Goal: Navigation & Orientation: Find specific page/section

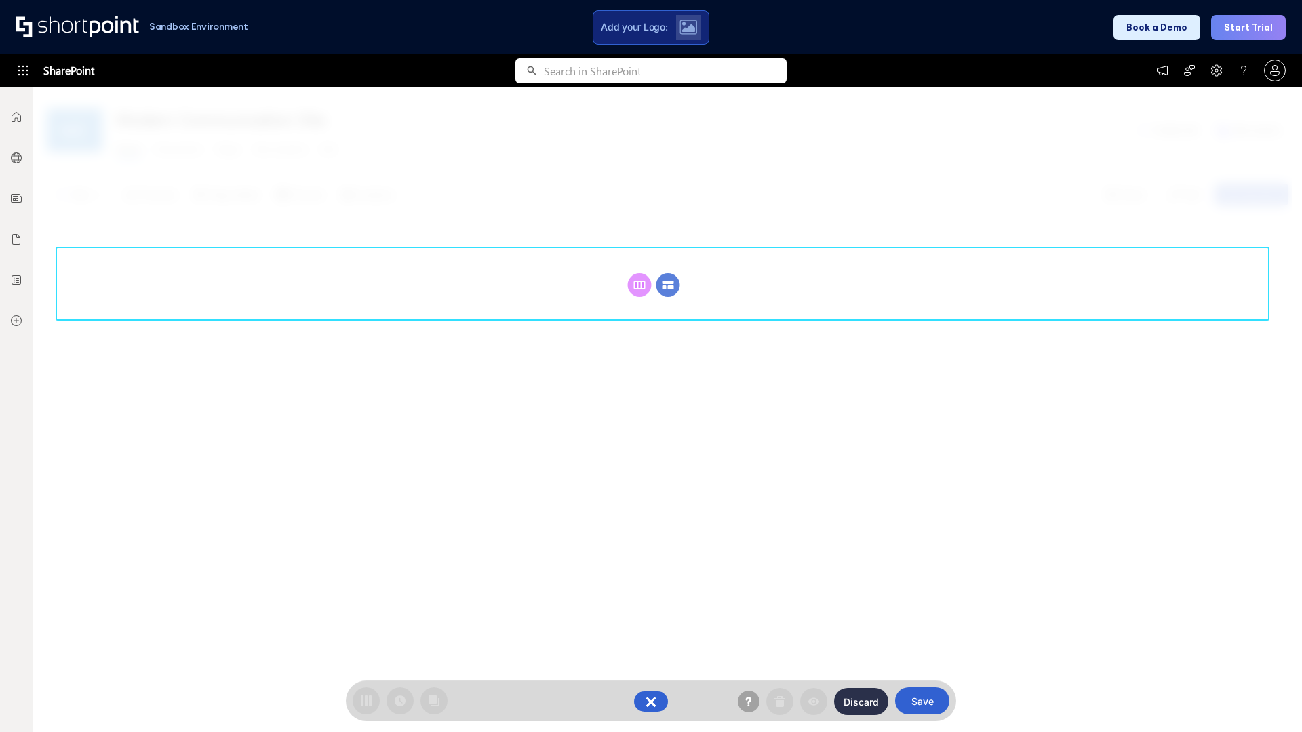
scroll to position [187, 0]
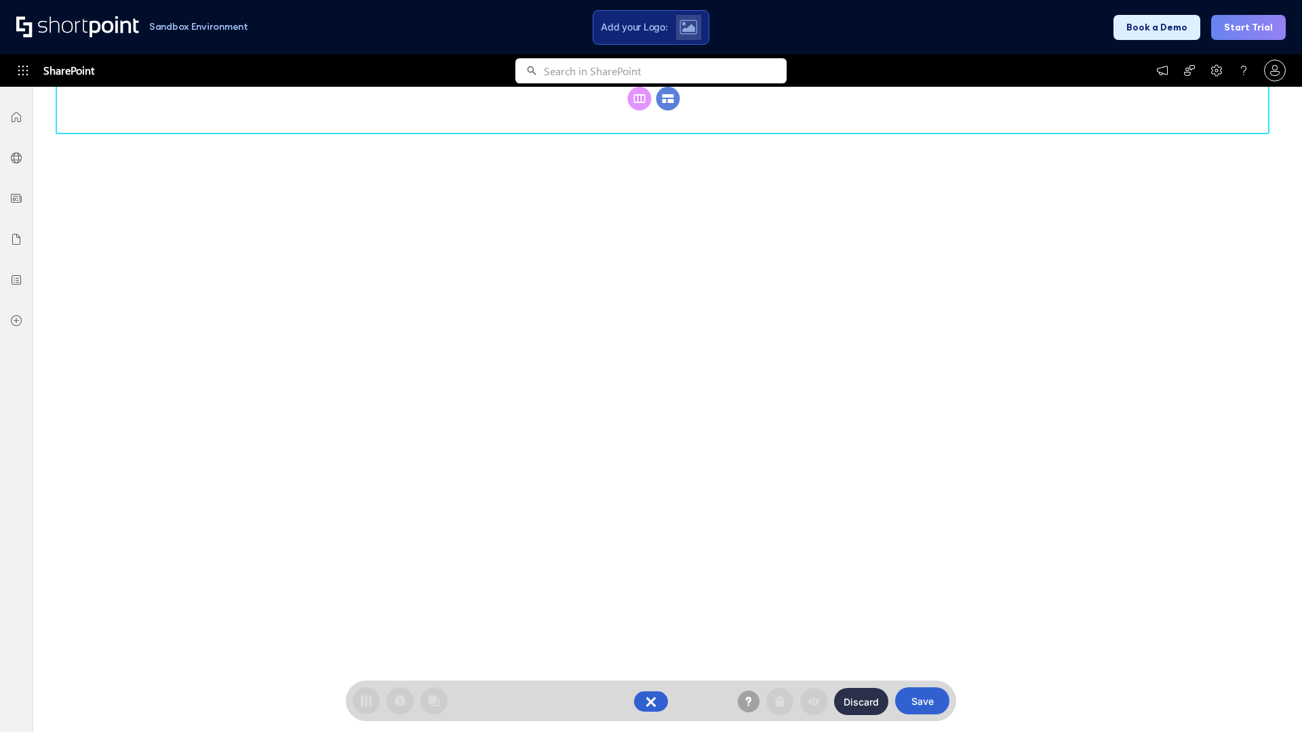
click at [668, 111] on circle at bounding box center [669, 99] width 24 height 24
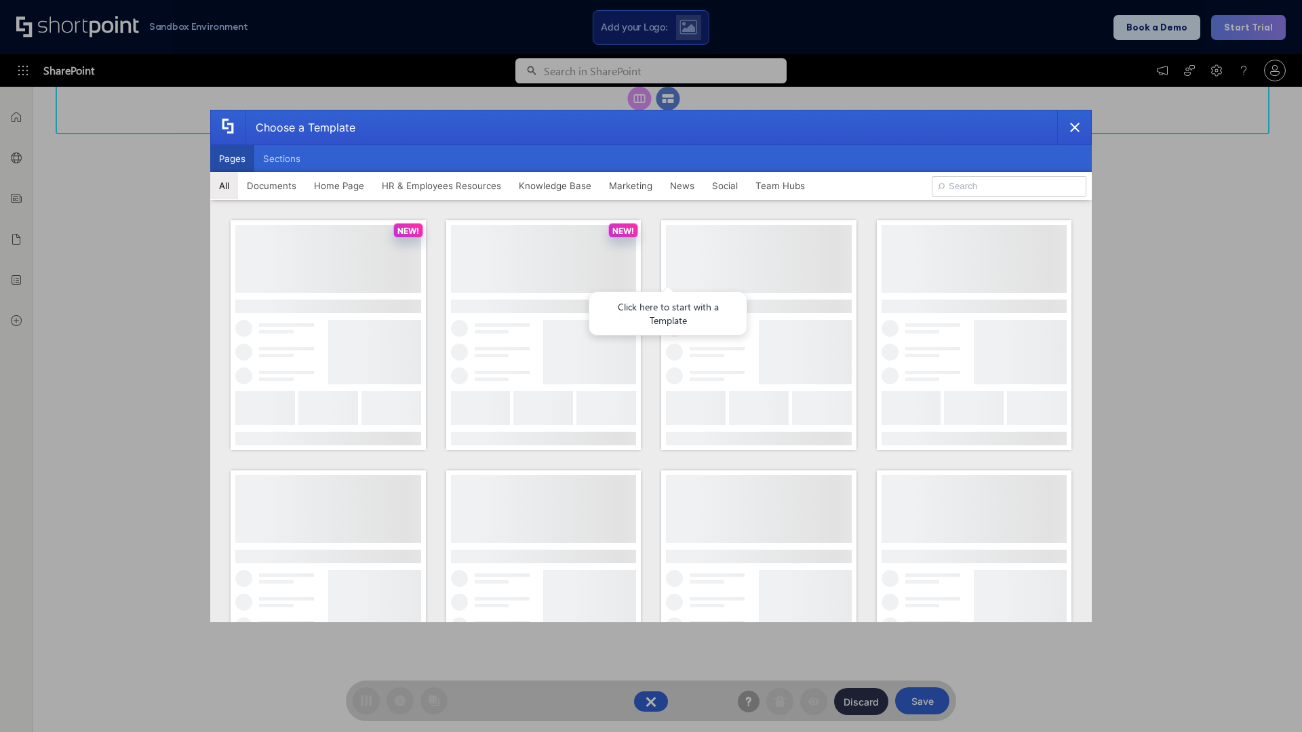
scroll to position [0, 0]
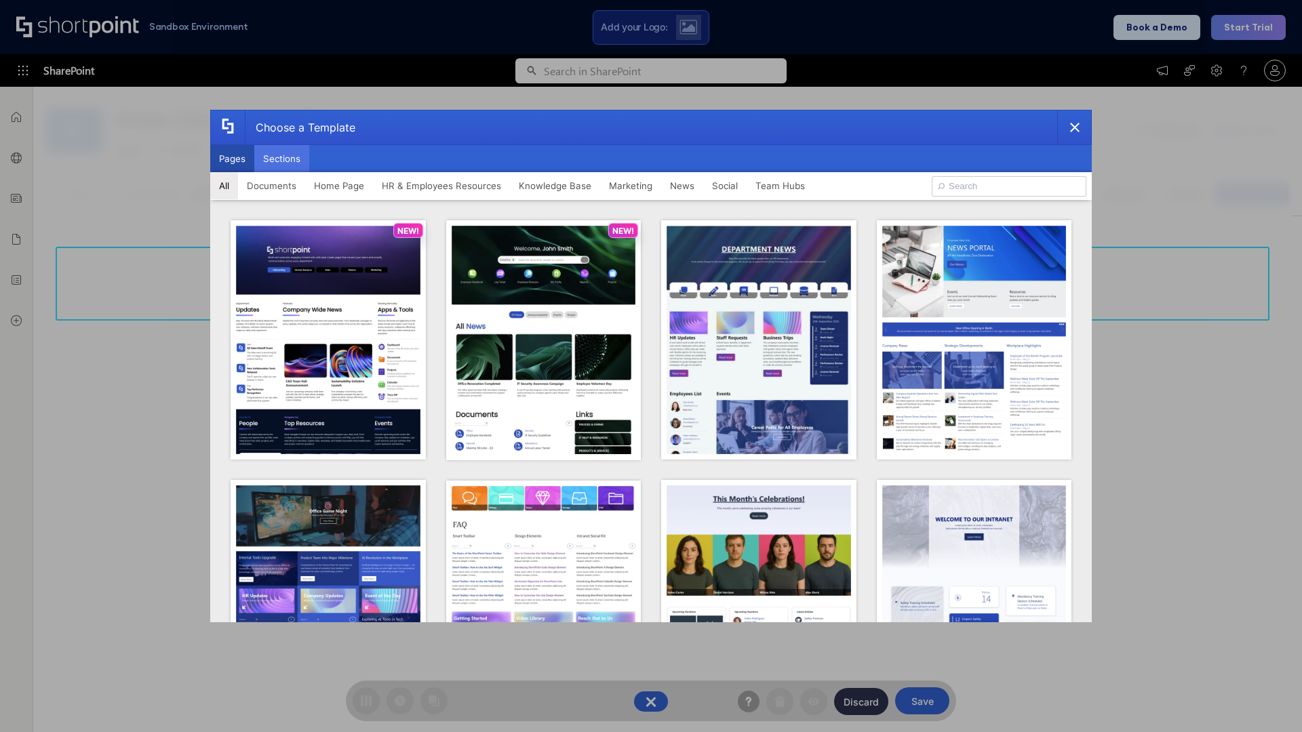
click at [281, 159] on button "Sections" at bounding box center [281, 158] width 55 height 27
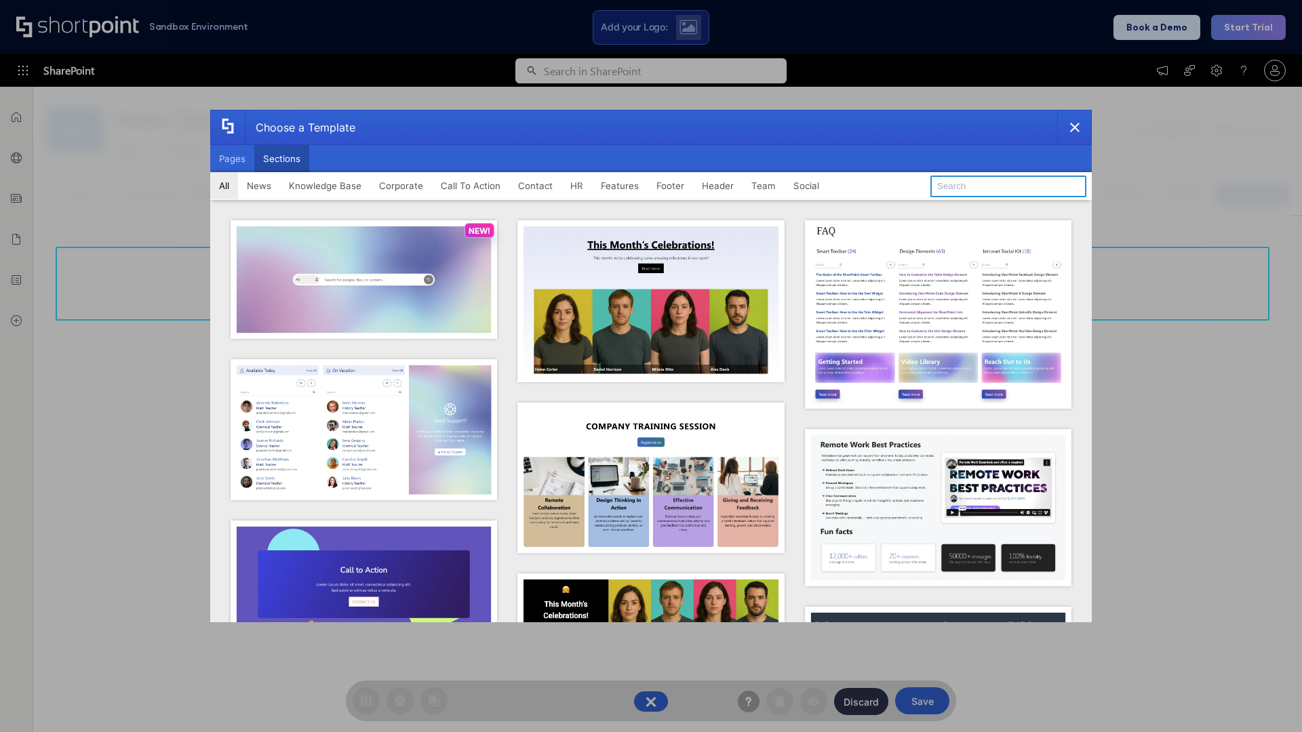
type input "Meet The Team 2"
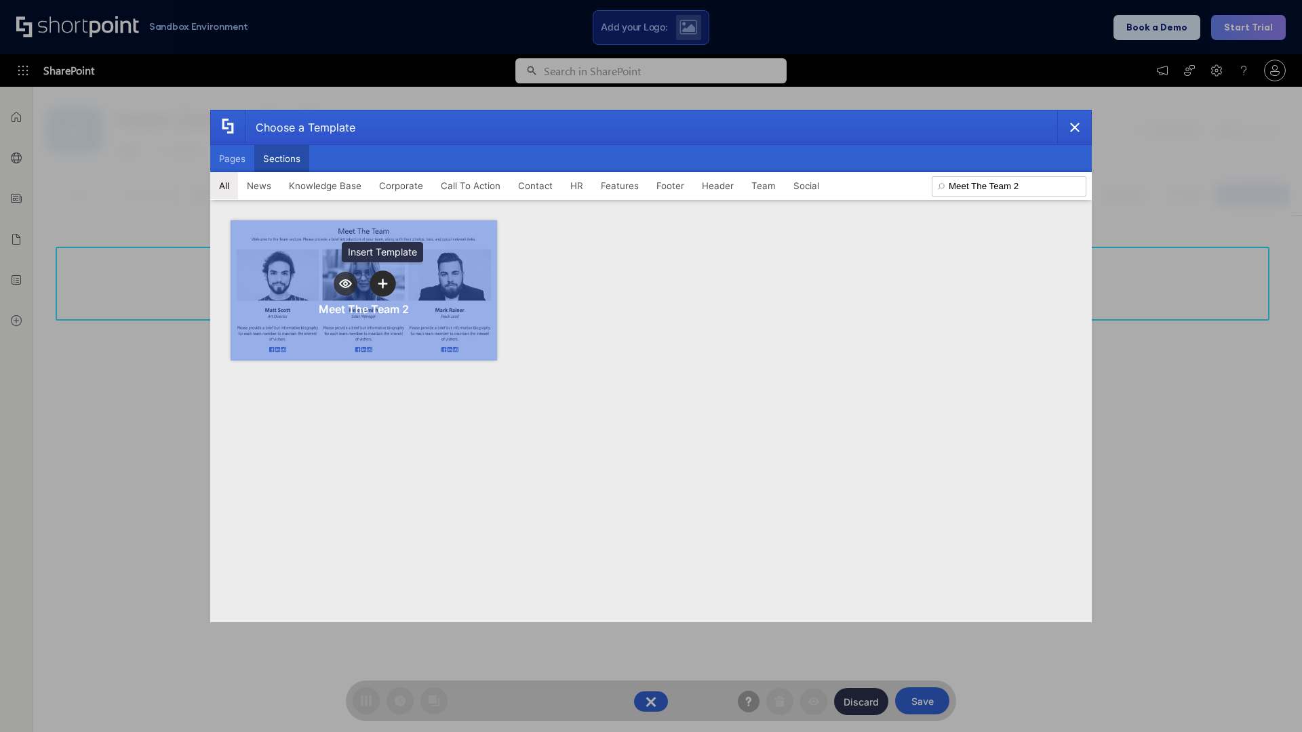
click at [383, 283] on icon "template selector" at bounding box center [382, 283] width 9 height 9
